Goal: Transaction & Acquisition: Subscribe to service/newsletter

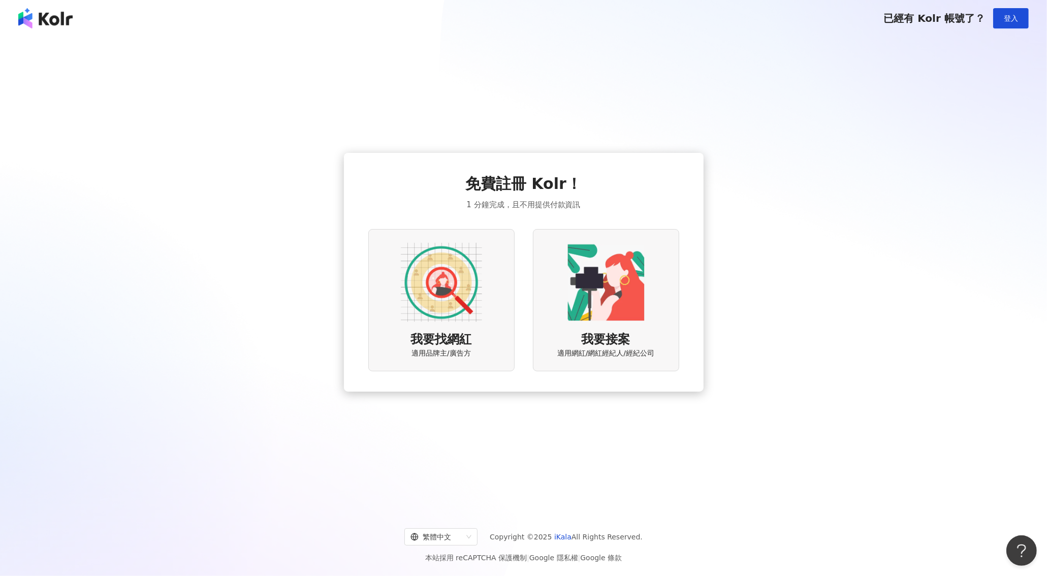
click at [448, 286] on img at bounding box center [441, 282] width 81 height 81
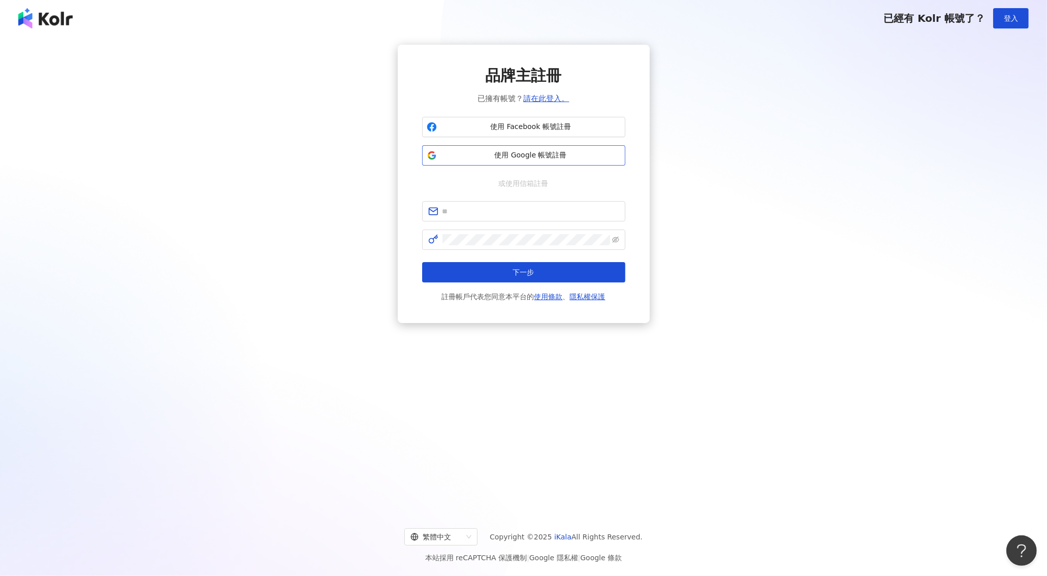
click at [507, 150] on span "使用 Google 帳號註冊" at bounding box center [531, 155] width 180 height 10
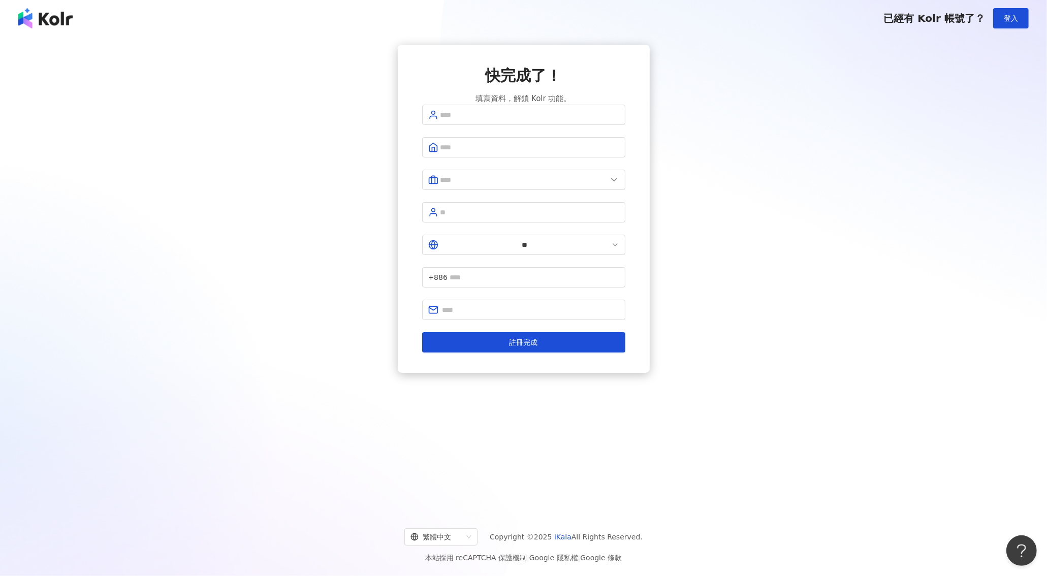
click at [59, 24] on img at bounding box center [45, 18] width 54 height 20
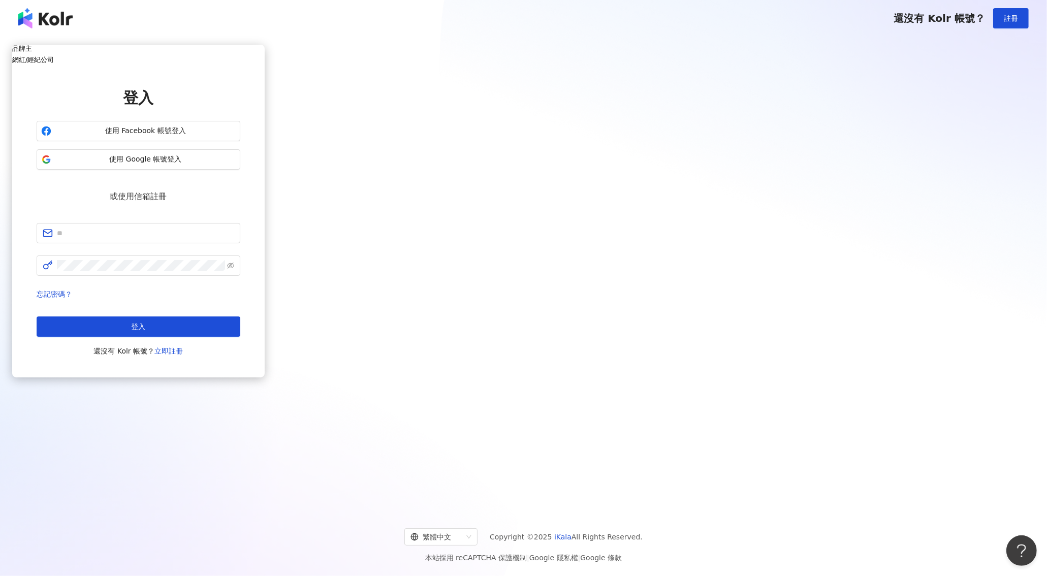
click at [59, 24] on img at bounding box center [45, 18] width 54 height 20
click at [54, 20] on img at bounding box center [45, 18] width 54 height 20
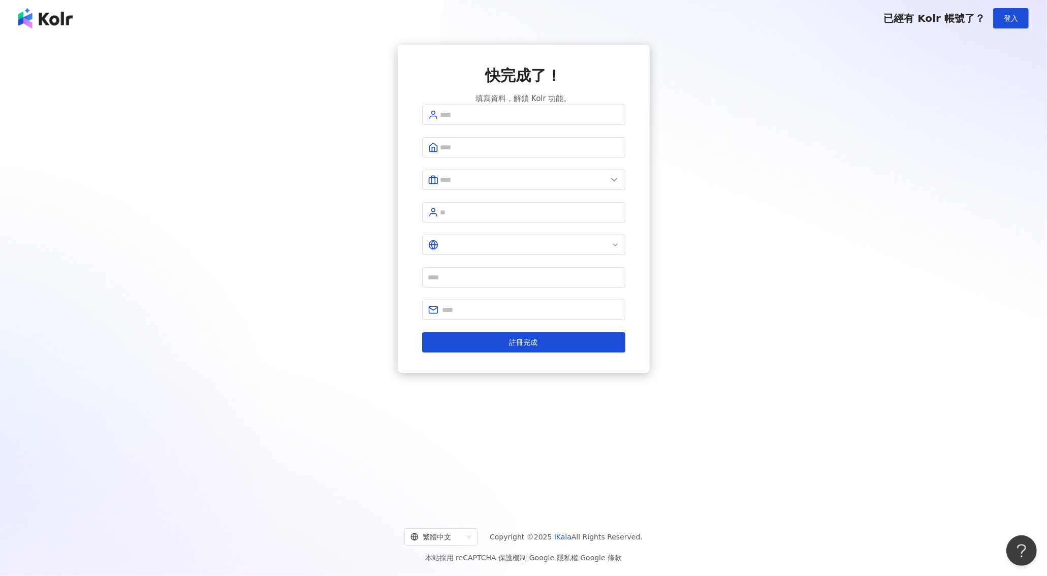
type input "**"
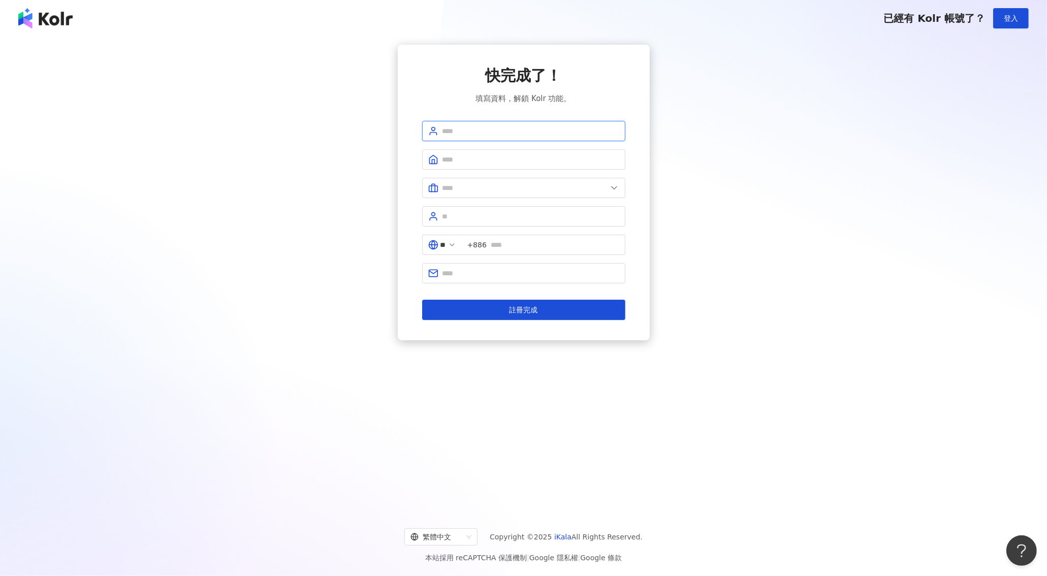
click at [545, 136] on input "text" at bounding box center [531, 131] width 177 height 11
drag, startPoint x: 492, startPoint y: 130, endPoint x: 415, endPoint y: 133, distance: 77.3
click at [415, 133] on div "快完成了！ 填寫資料，解鎖 Kolr 功能。 * ** +886 註冊完成" at bounding box center [524, 193] width 252 height 296
type input "*****"
click at [490, 162] on input "text" at bounding box center [531, 159] width 177 height 11
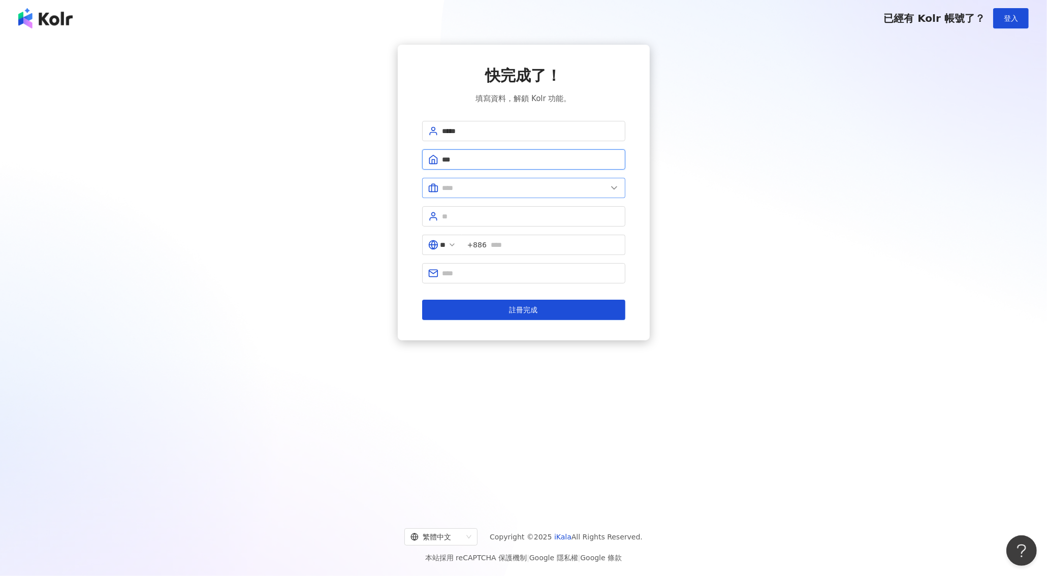
type input "***"
click at [488, 184] on input "text" at bounding box center [525, 187] width 165 height 11
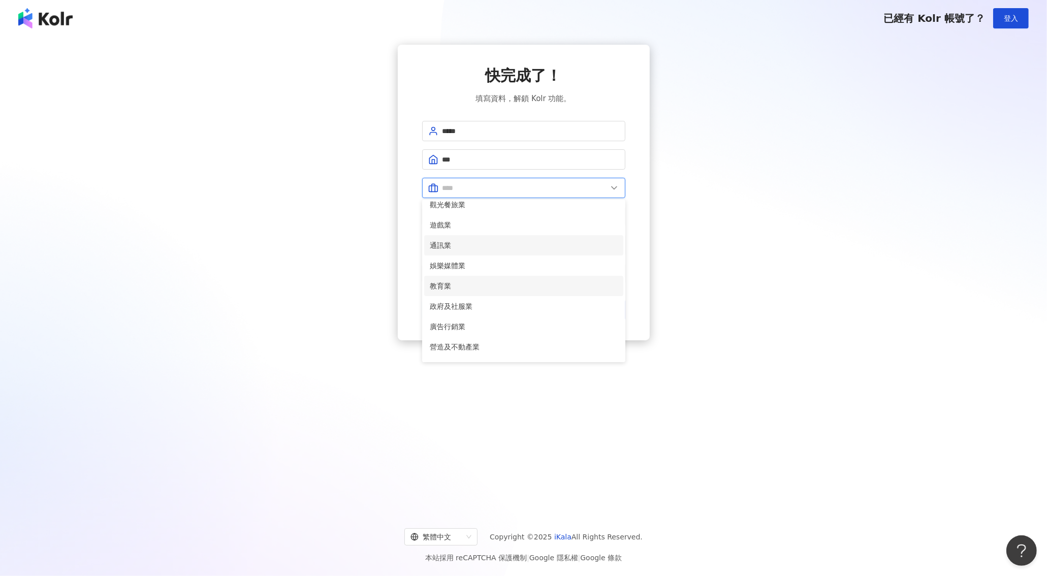
scroll to position [152, 0]
click at [468, 322] on span "廣告行銷業" at bounding box center [523, 324] width 187 height 11
type input "*****"
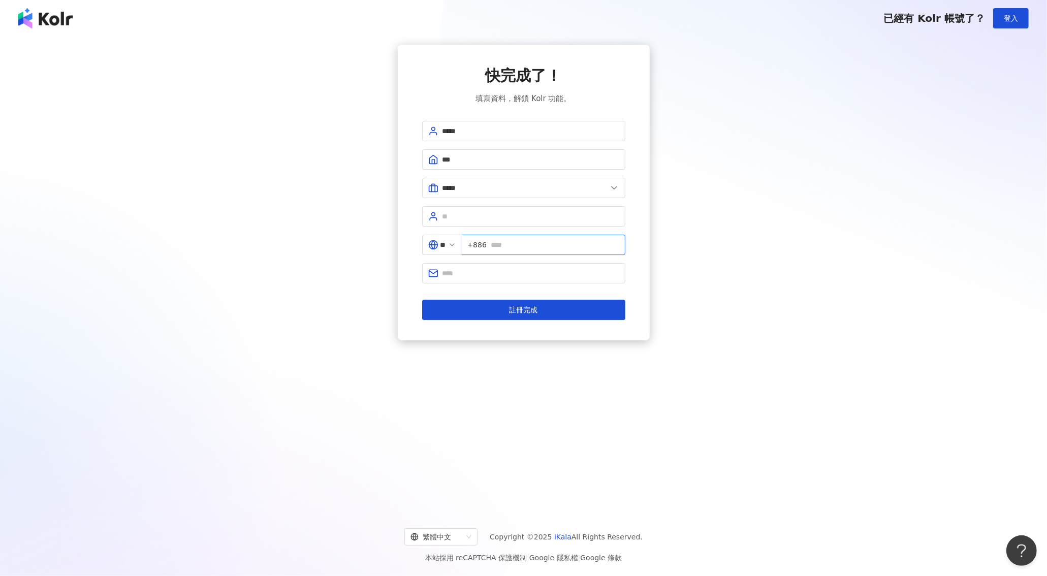
click at [518, 246] on input "text" at bounding box center [555, 244] width 129 height 11
click at [456, 248] on span at bounding box center [452, 244] width 8 height 11
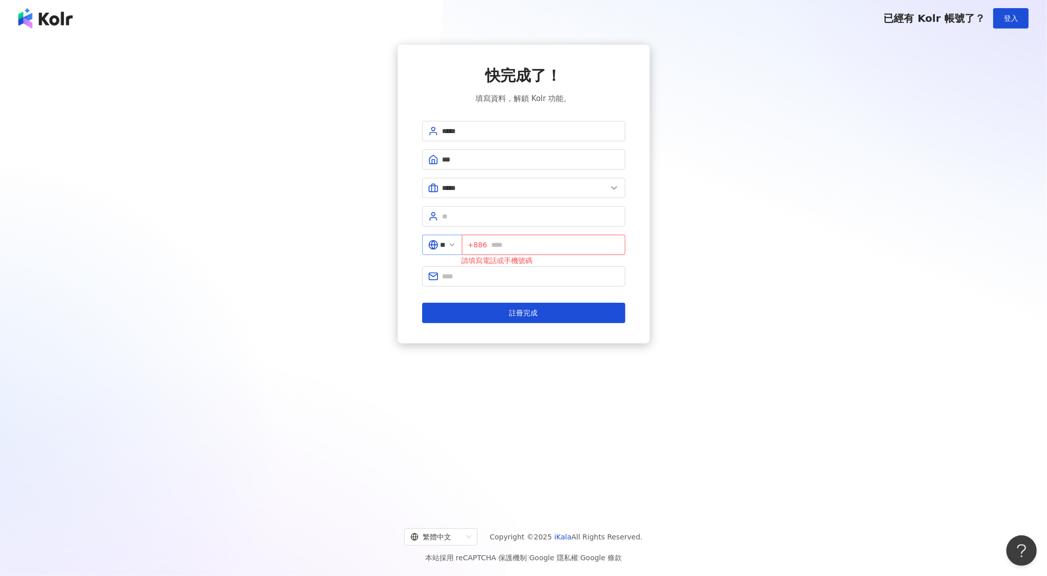
click at [456, 241] on icon at bounding box center [452, 245] width 8 height 8
click at [456, 244] on icon at bounding box center [452, 245] width 8 height 8
click at [446, 246] on input "**" at bounding box center [444, 244] width 6 height 11
click at [462, 245] on span "** 台灣 tw hk 台灣 香港 日本 中國 馬來西亞 新加坡 泰國 越南" at bounding box center [442, 245] width 40 height 20
click at [394, 319] on div "香港" at bounding box center [406, 315] width 98 height 18
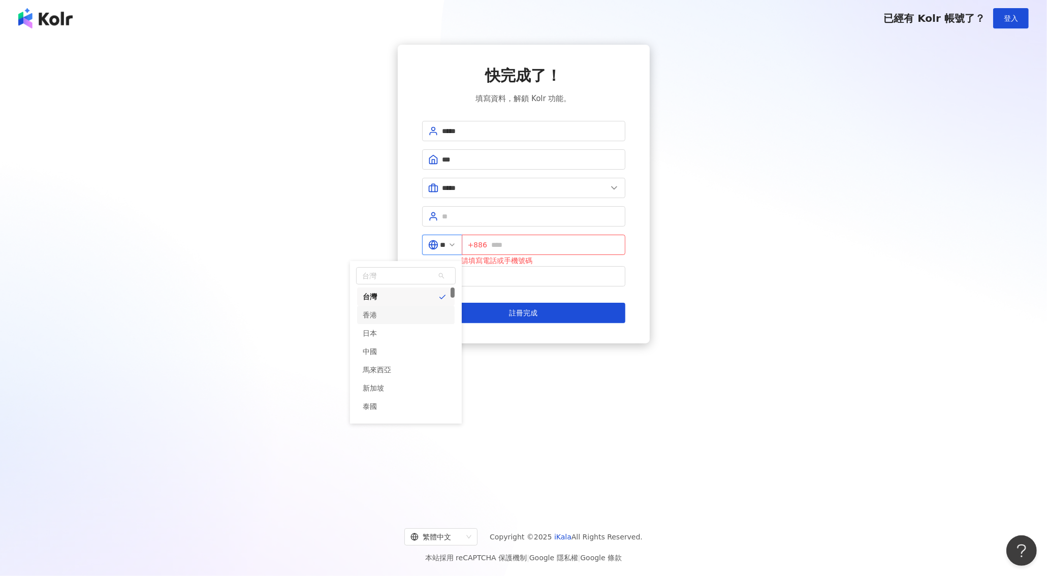
type input "**"
click at [511, 246] on input "text" at bounding box center [555, 244] width 128 height 11
type input "*"
type input "********"
click at [473, 275] on input "text" at bounding box center [531, 276] width 177 height 11
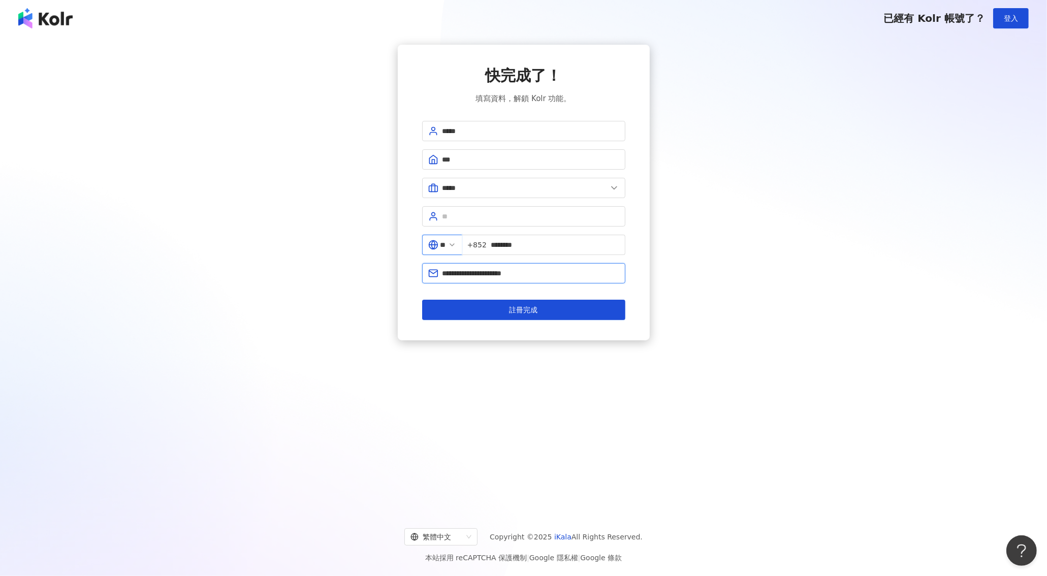
type input "**********"
click at [422, 300] on button "註冊完成" at bounding box center [523, 310] width 203 height 20
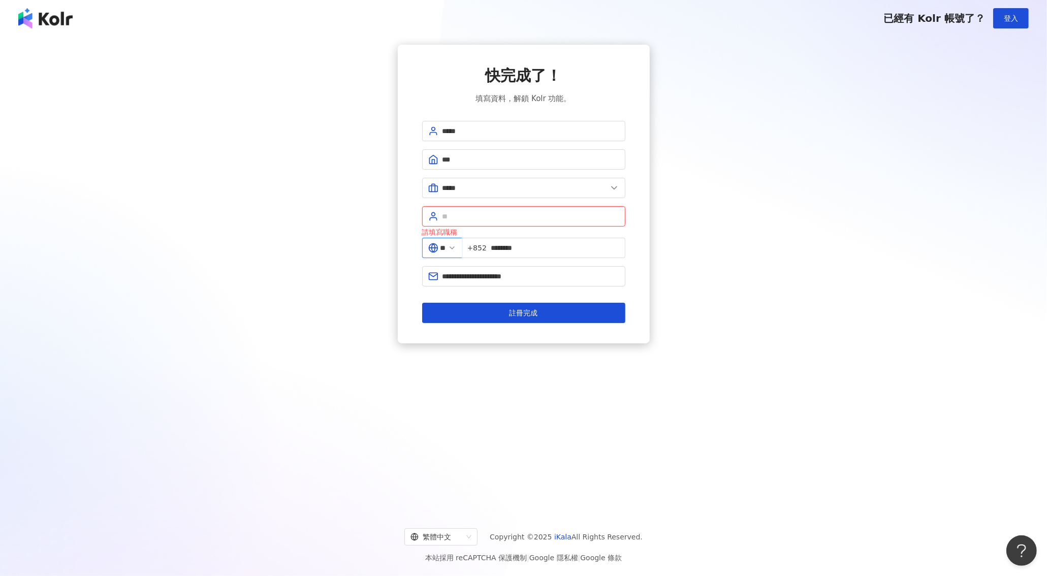
click at [505, 217] on input "text" at bounding box center [531, 216] width 177 height 11
type input "*****"
click at [485, 304] on button "註冊完成" at bounding box center [523, 313] width 203 height 20
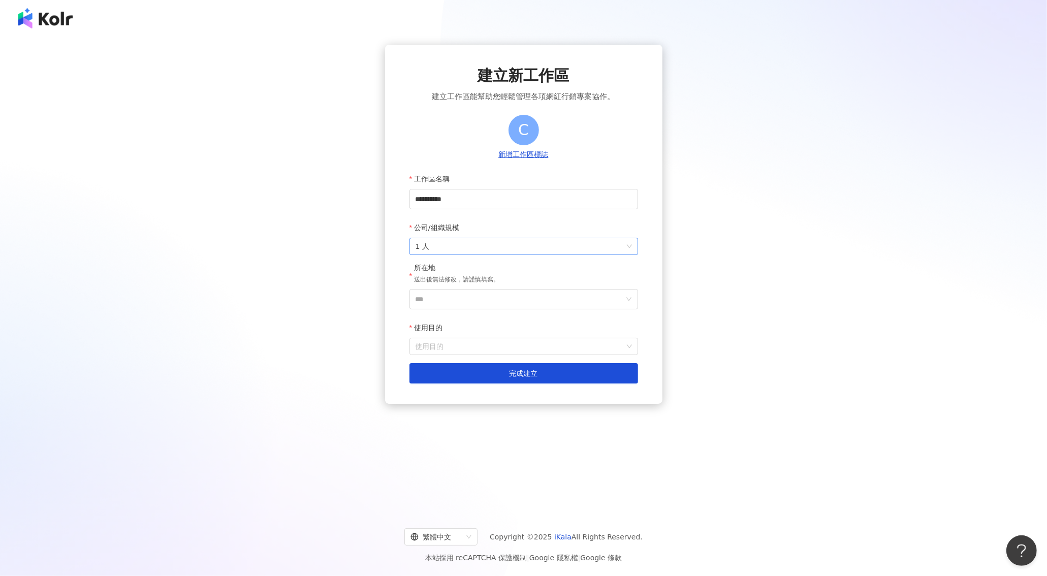
click at [474, 249] on span "1 人" at bounding box center [524, 246] width 216 height 16
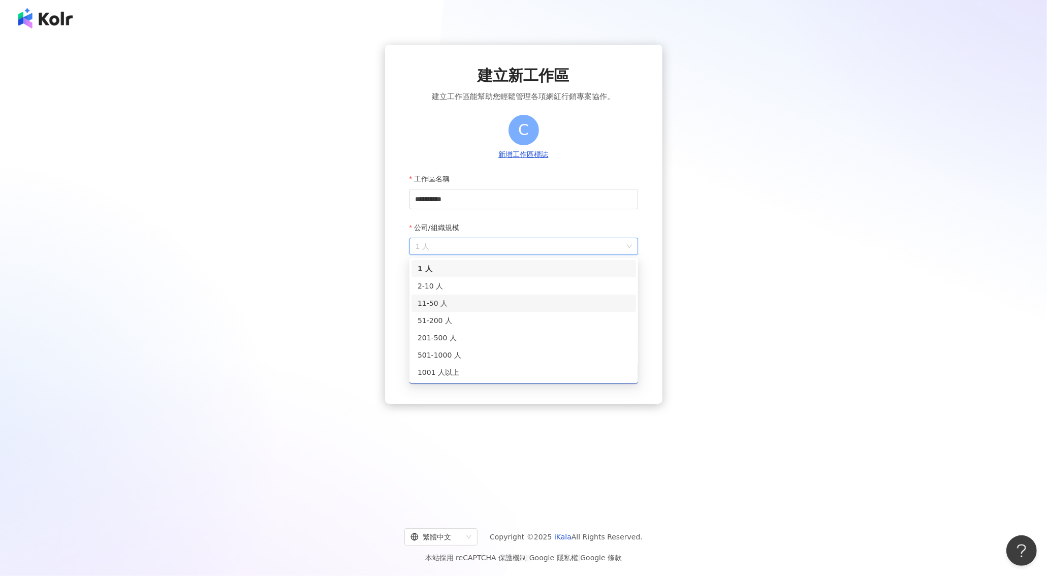
click at [450, 302] on div "11-50 人" at bounding box center [524, 303] width 212 height 11
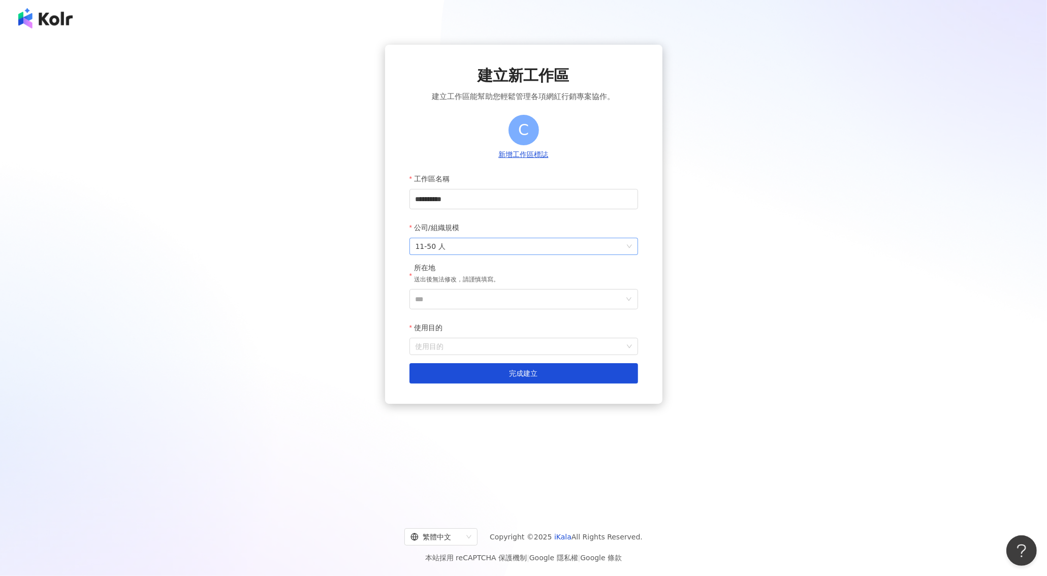
click at [461, 247] on span "11-50 人" at bounding box center [524, 246] width 216 height 16
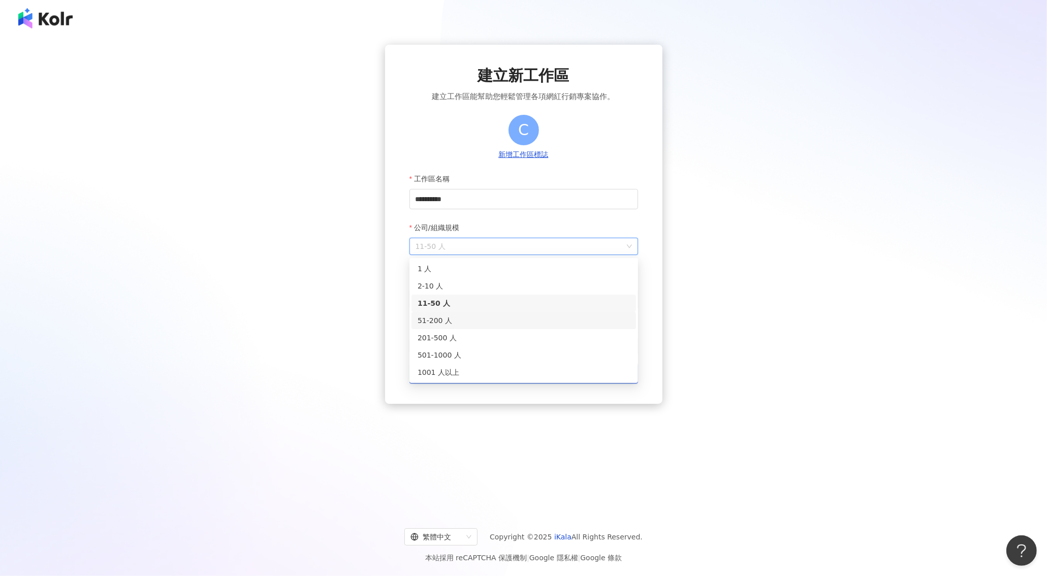
click at [451, 316] on div "51-200 人" at bounding box center [524, 320] width 212 height 11
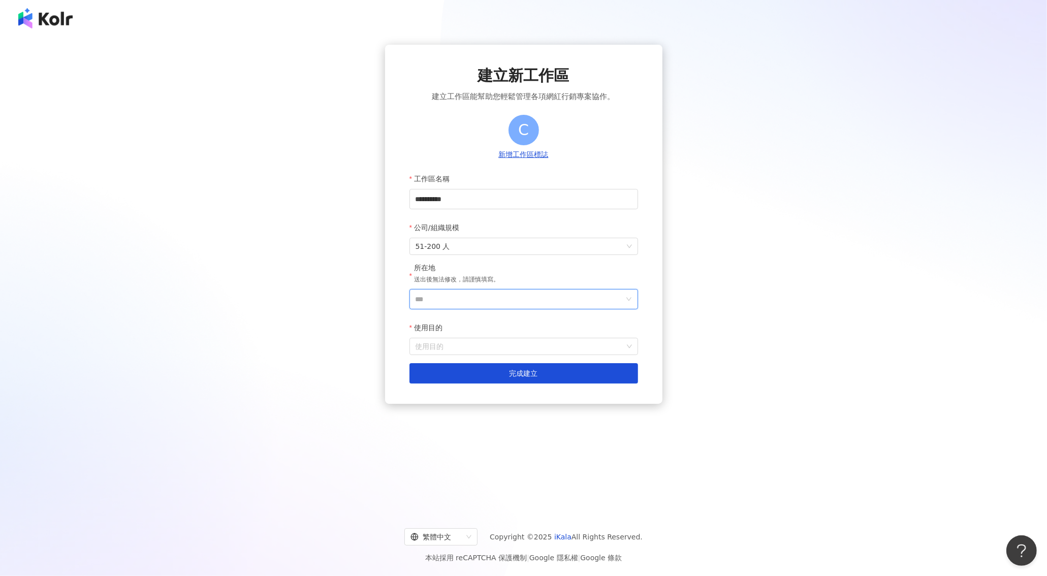
click at [468, 295] on input "***" at bounding box center [520, 299] width 208 height 19
click at [551, 371] on div "香港" at bounding box center [547, 369] width 14 height 18
click at [488, 341] on input "使用目的" at bounding box center [524, 346] width 216 height 16
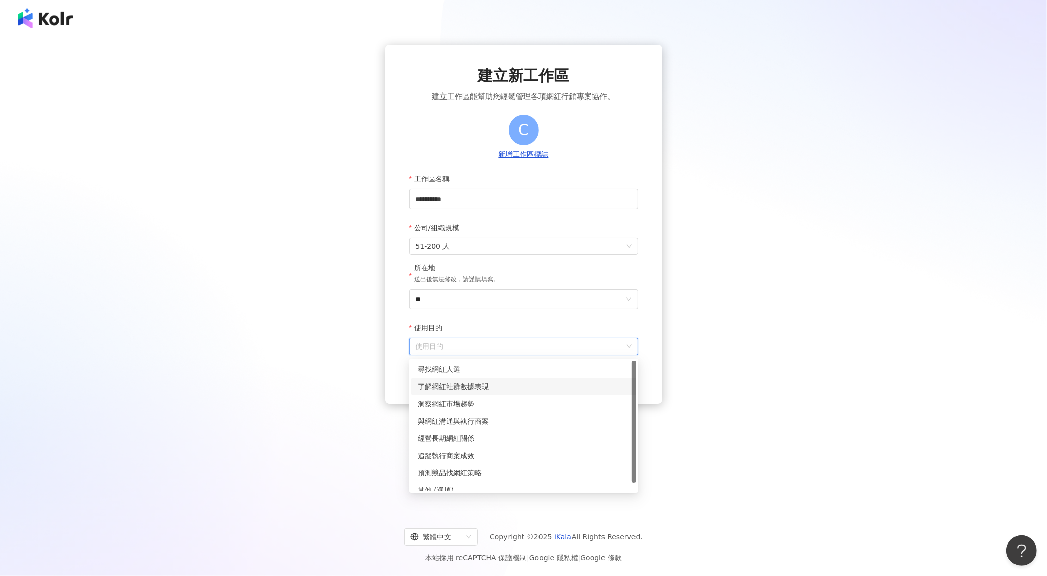
click at [490, 386] on div "了解網紅社群數據表現" at bounding box center [524, 386] width 212 height 11
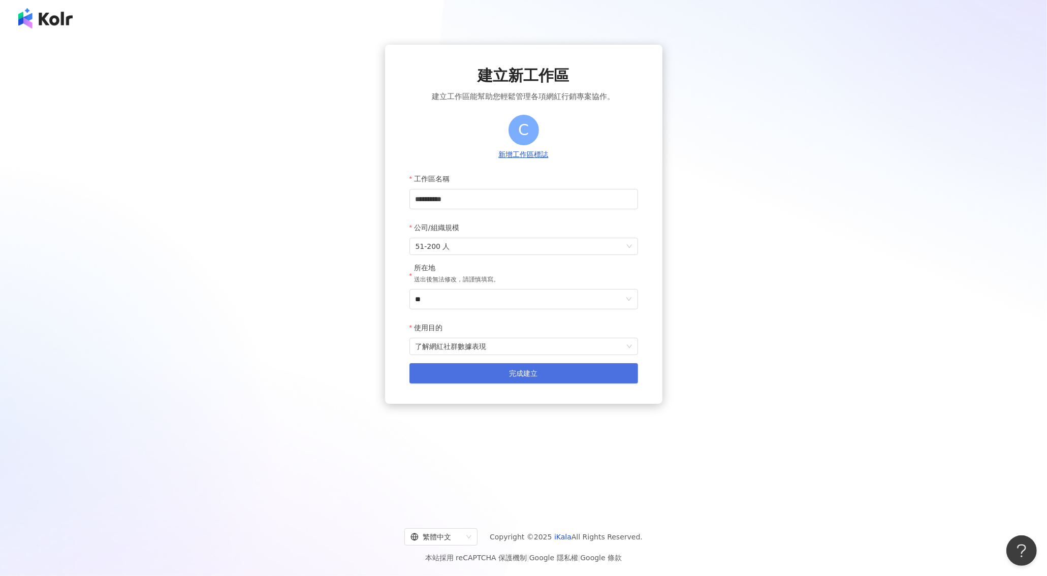
click at [498, 380] on button "完成建立" at bounding box center [524, 373] width 229 height 20
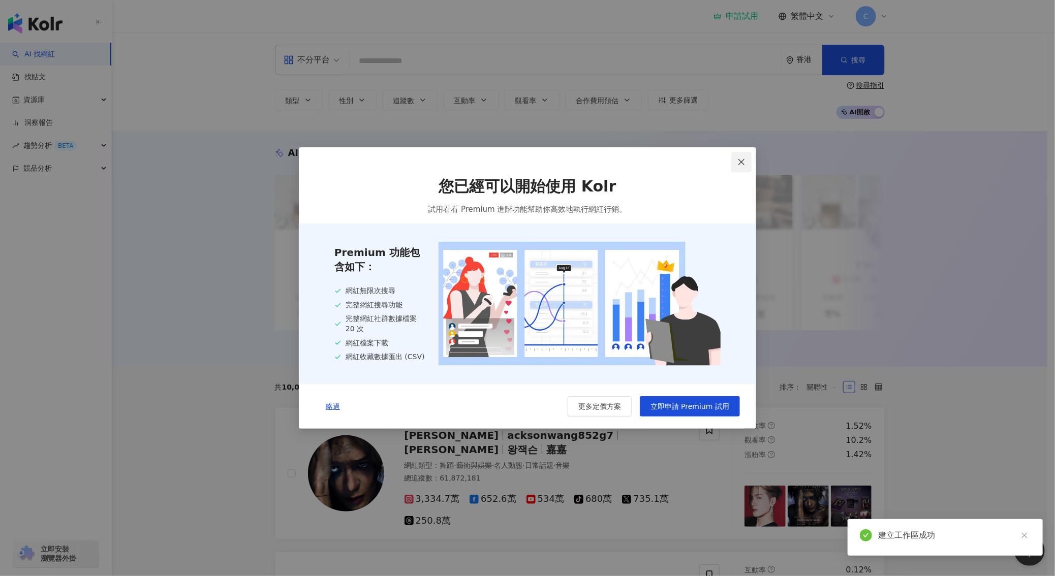
click at [746, 161] on span "Close" at bounding box center [741, 162] width 20 height 8
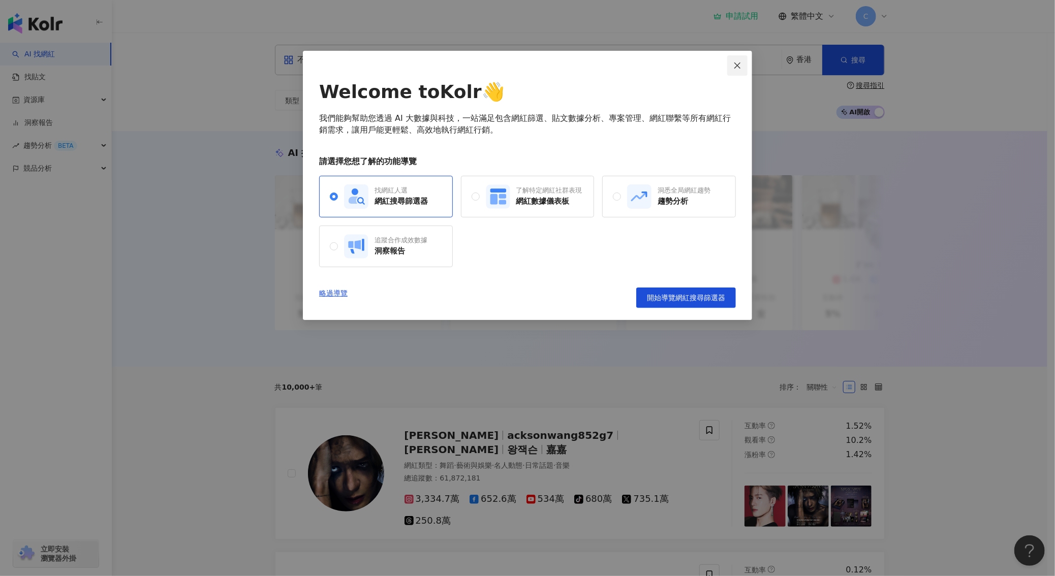
click at [733, 63] on icon "close" at bounding box center [737, 65] width 8 height 8
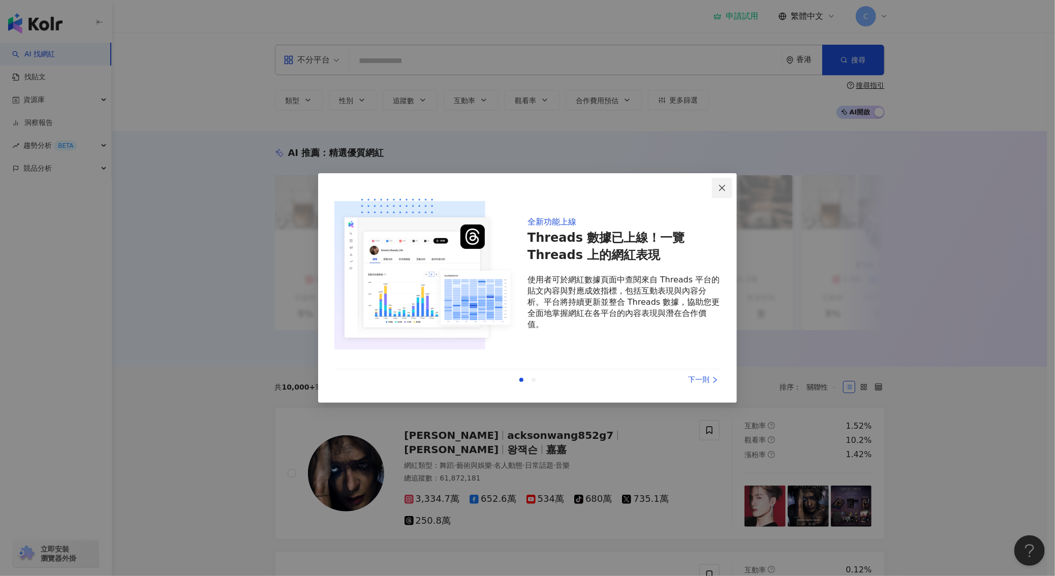
click at [721, 186] on icon "close" at bounding box center [722, 187] width 6 height 6
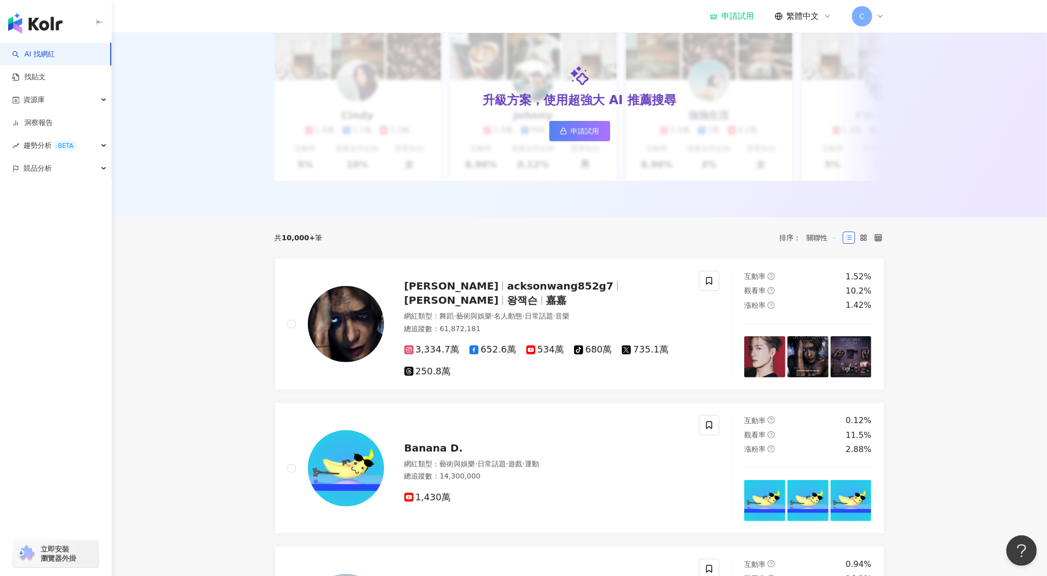
scroll to position [137, 0]
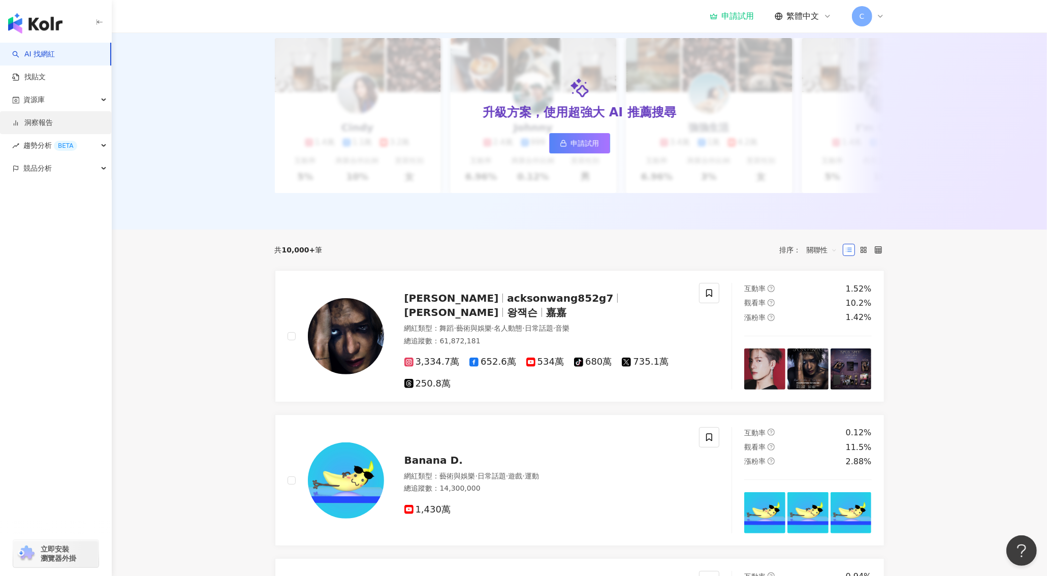
click at [53, 120] on link "洞察報告" at bounding box center [32, 123] width 41 height 10
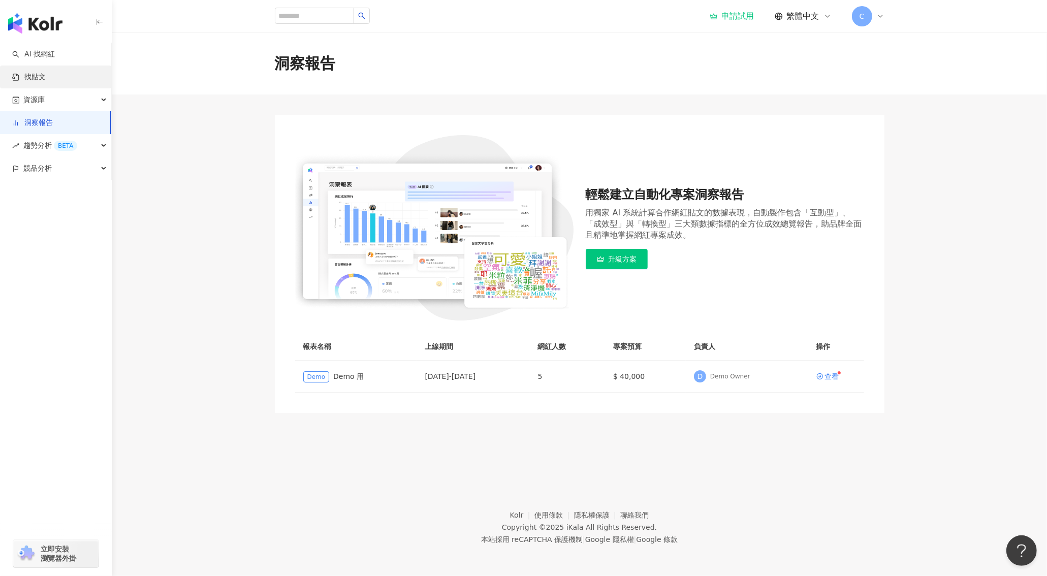
click at [40, 76] on link "找貼文" at bounding box center [29, 77] width 34 height 10
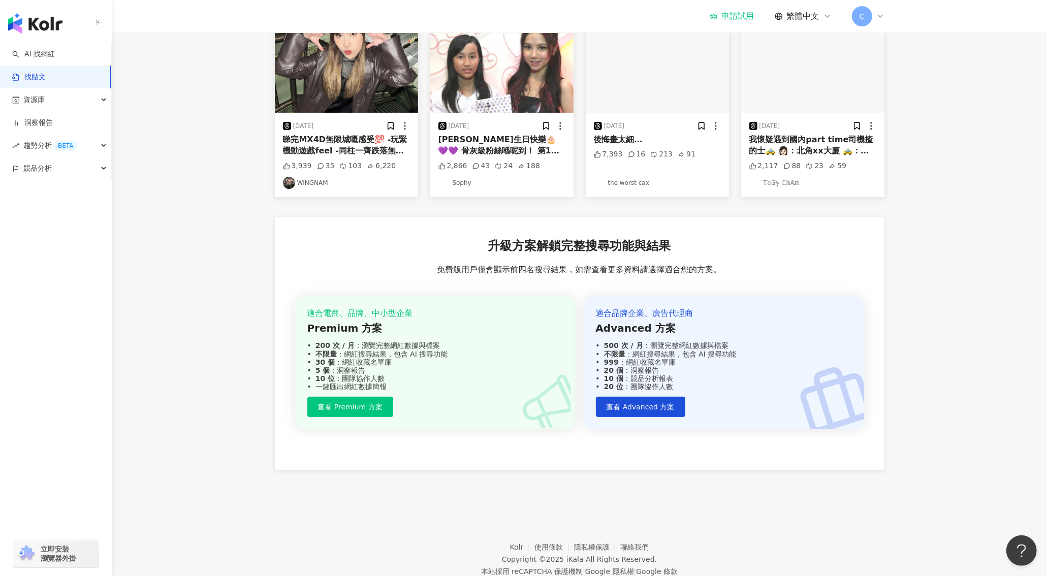
scroll to position [78, 0]
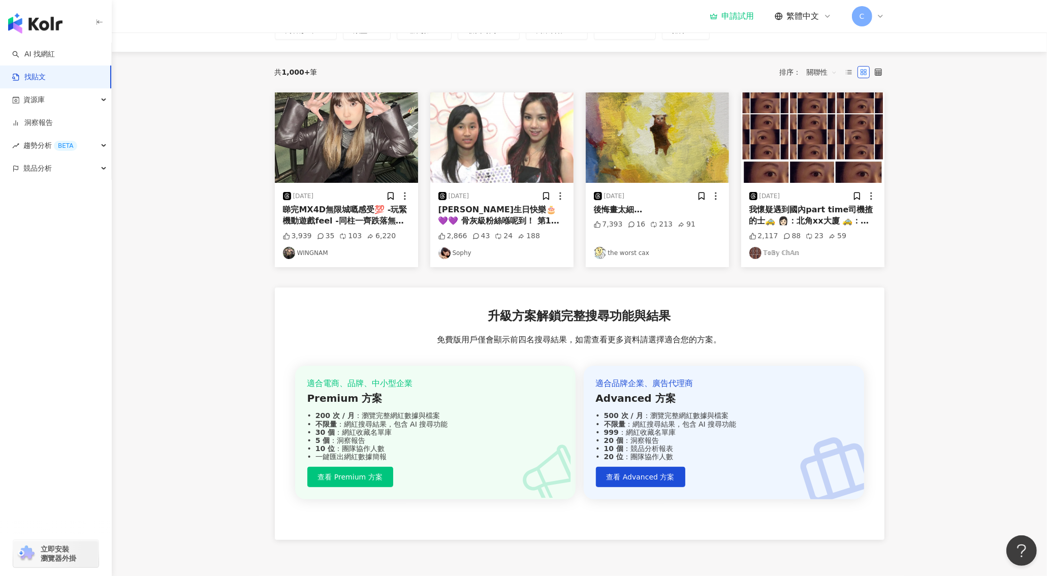
click at [825, 222] on div "我懷疑遇到國內part time司機揸的士🚕 👩🏻：北角xx大廈 🚕：北角係邊（濃厚鄉音，似講國語🤣） 👩🏻：北角喎（個人開始燥底😂）xx 大廈成40幾年，地…" at bounding box center [812, 215] width 127 height 23
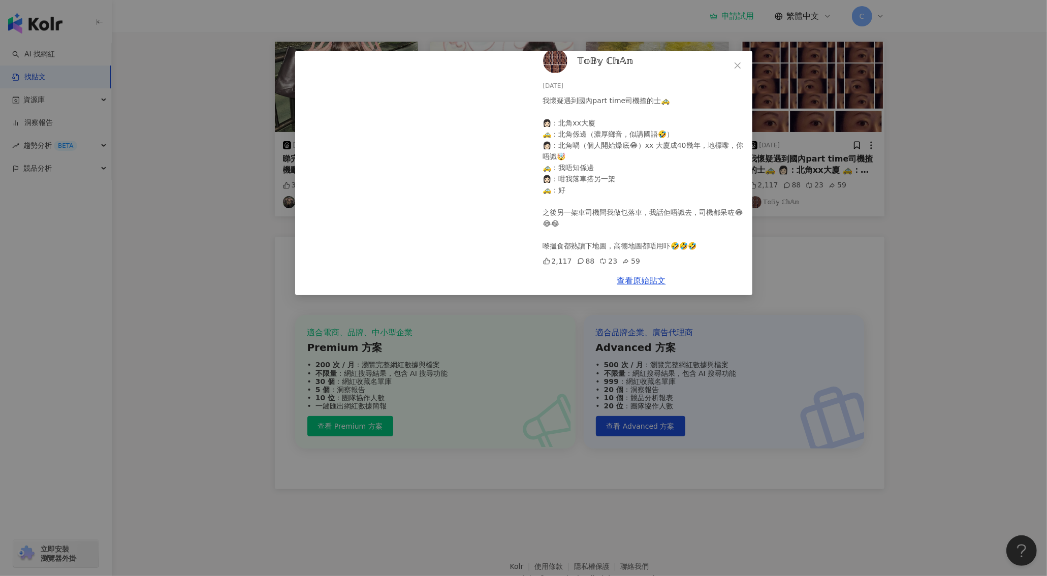
scroll to position [10, 0]
click at [740, 65] on icon "close" at bounding box center [738, 65] width 8 height 8
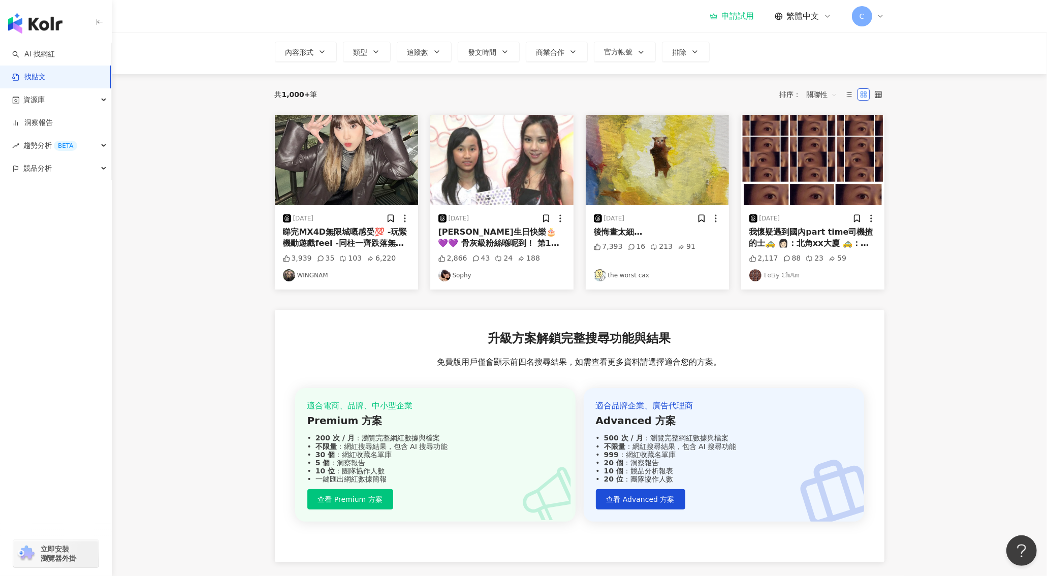
scroll to position [0, 0]
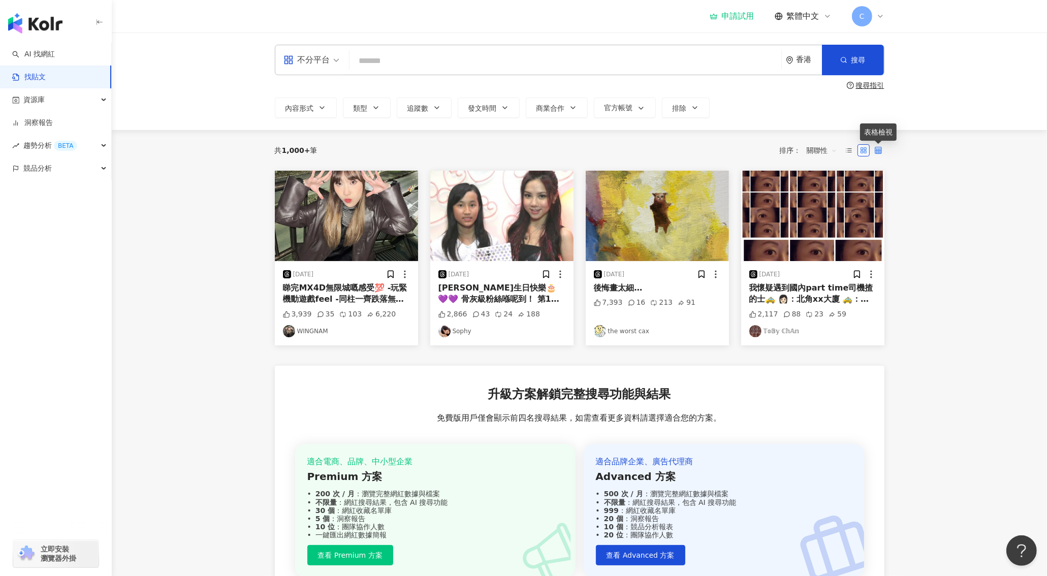
click at [881, 153] on icon at bounding box center [878, 150] width 7 height 7
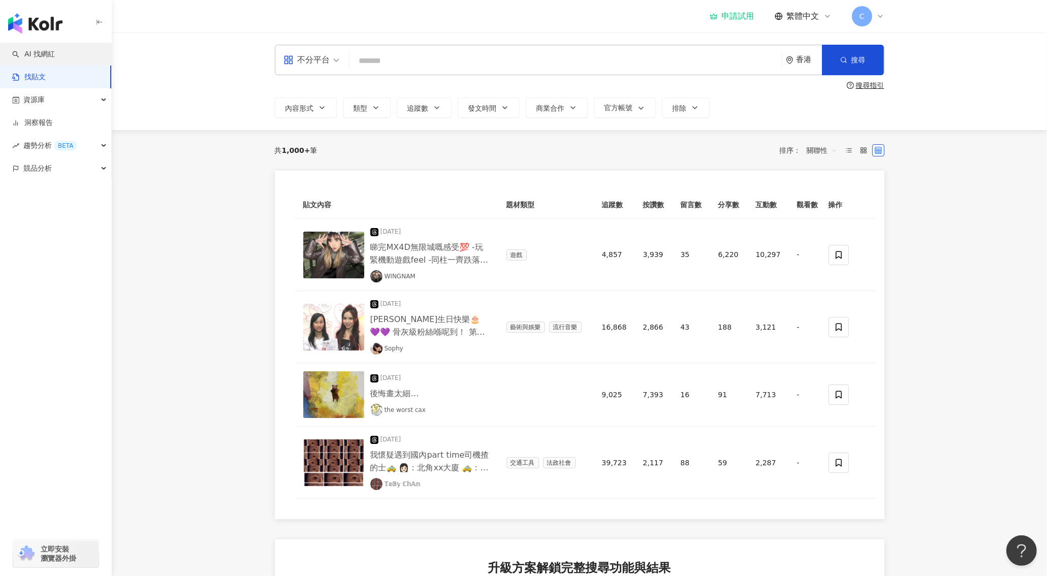
click at [55, 55] on link "AI 找網紅" at bounding box center [33, 54] width 43 height 10
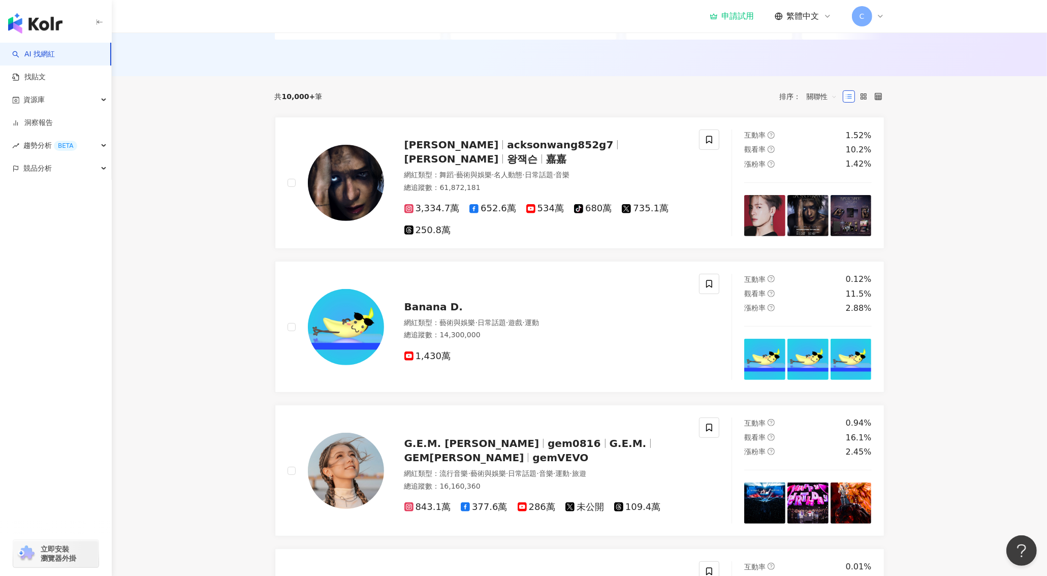
scroll to position [137, 0]
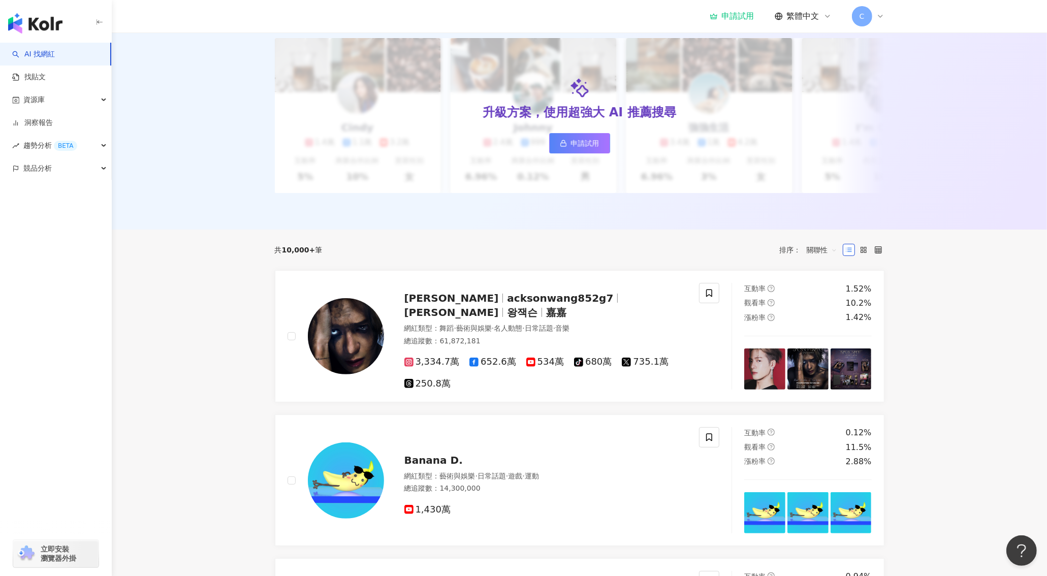
click at [814, 258] on span "關聯性" at bounding box center [822, 250] width 30 height 16
click at [825, 298] on div "追蹤數" at bounding box center [821, 295] width 25 height 11
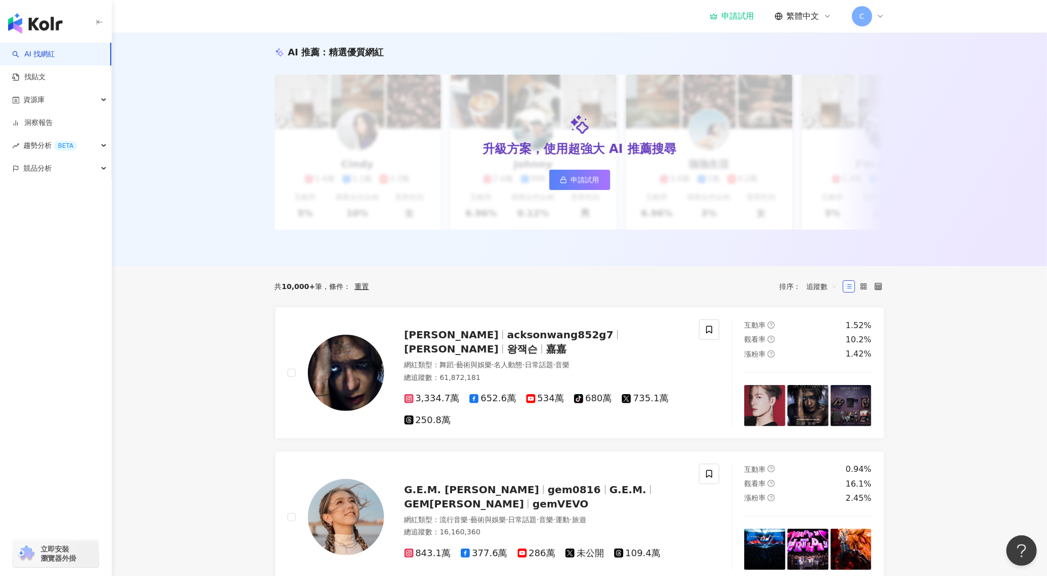
scroll to position [86, 0]
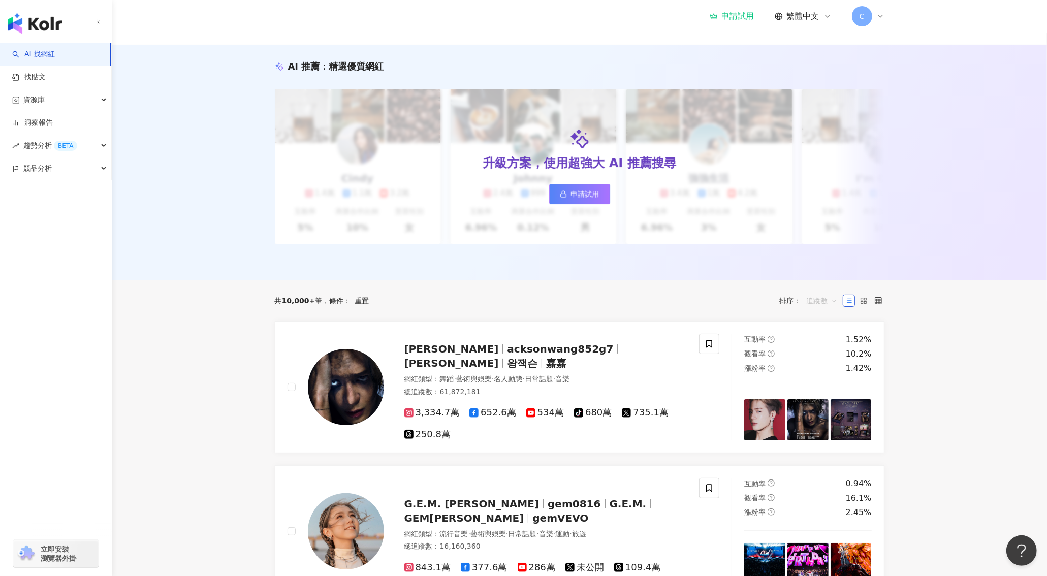
click at [837, 307] on div "追蹤數" at bounding box center [822, 301] width 42 height 16
click at [824, 360] on div "漲粉率" at bounding box center [821, 363] width 25 height 11
